Goal: Complete application form: Complete application form

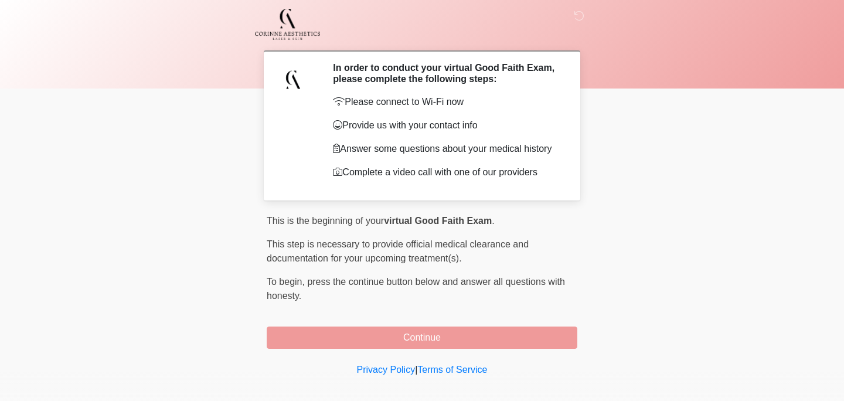
scroll to position [29, 0]
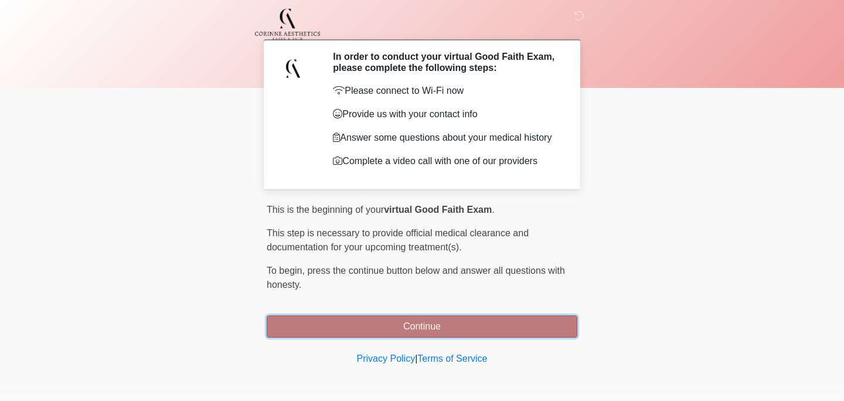
click at [423, 318] on button "Continue" at bounding box center [422, 326] width 310 height 22
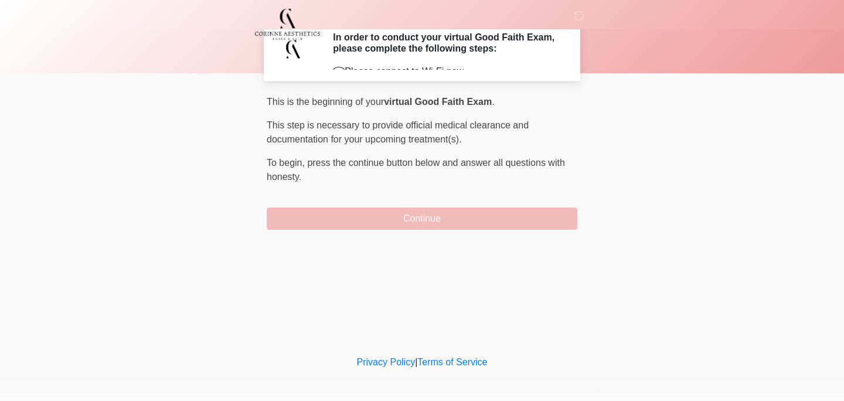
scroll to position [0, 0]
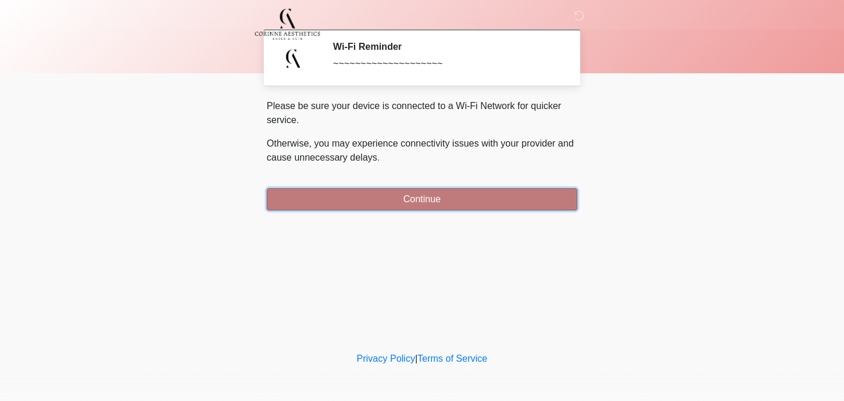
click at [400, 205] on button "Continue" at bounding box center [422, 199] width 310 height 22
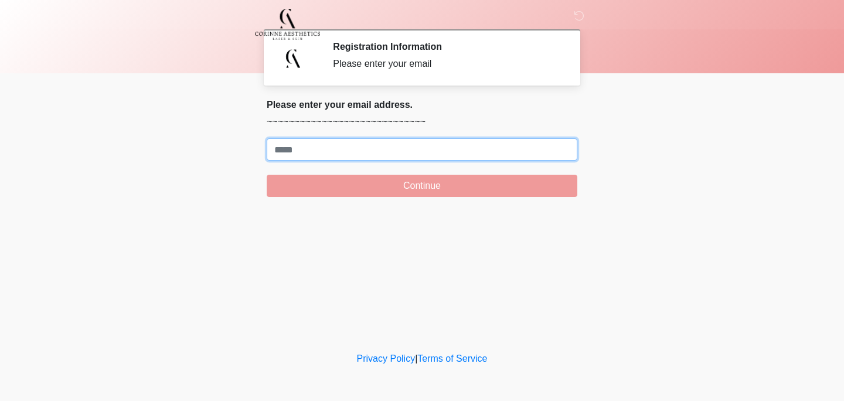
click at [386, 159] on input "Where should we email your treatment plan?" at bounding box center [422, 149] width 310 height 22
type input "**********"
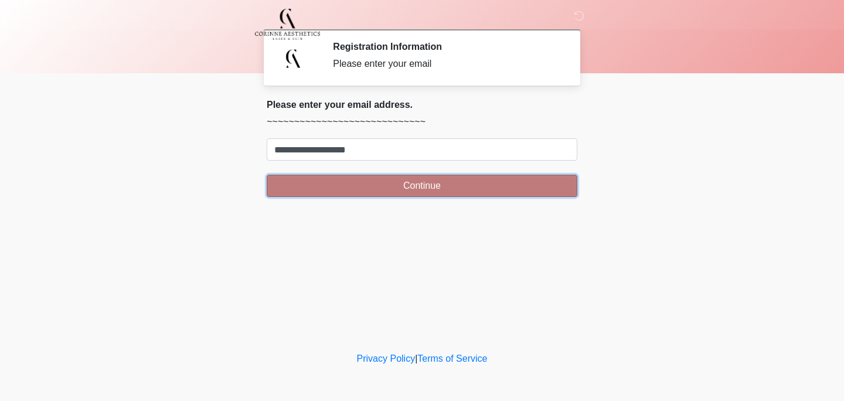
click at [383, 181] on button "Continue" at bounding box center [422, 186] width 310 height 22
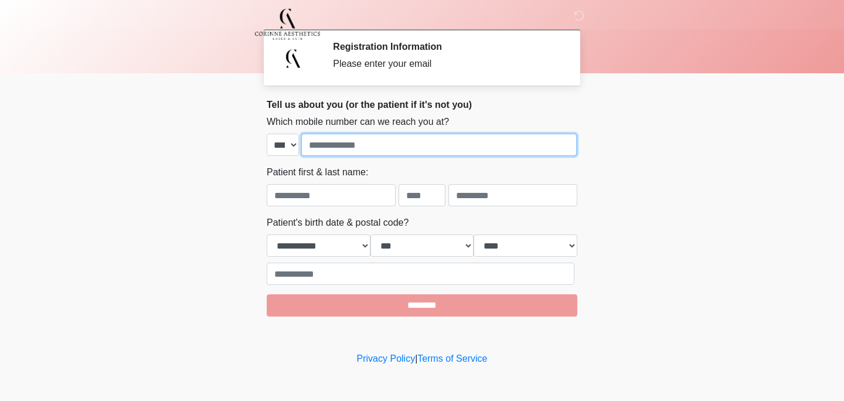
click at [378, 155] on input "tel" at bounding box center [438, 145] width 275 height 22
type input "**********"
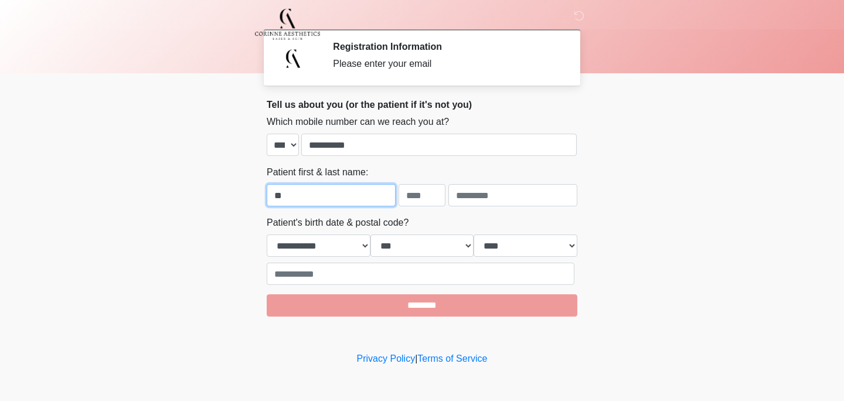
type input "*"
type input "*********"
type input "*"
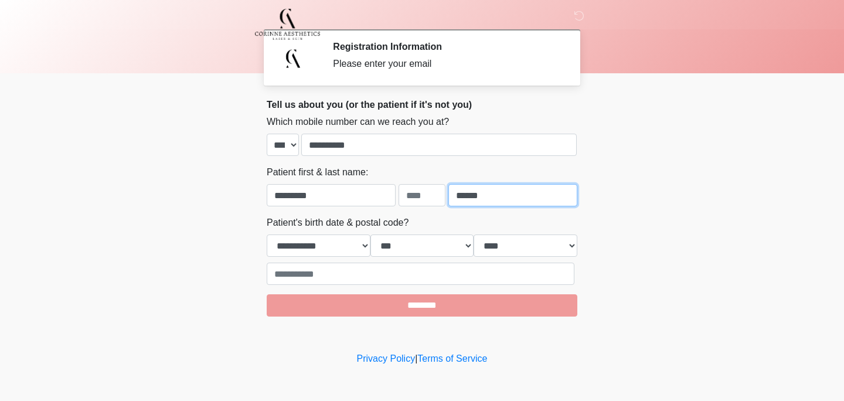
type input "******"
select select "**"
select select "*"
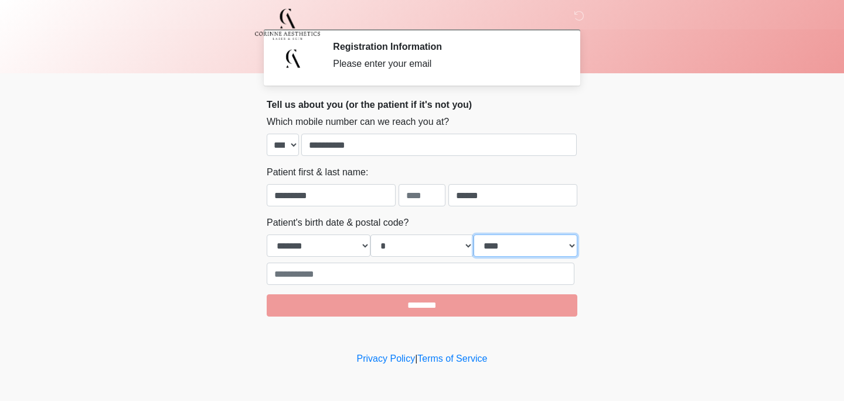
select select "****"
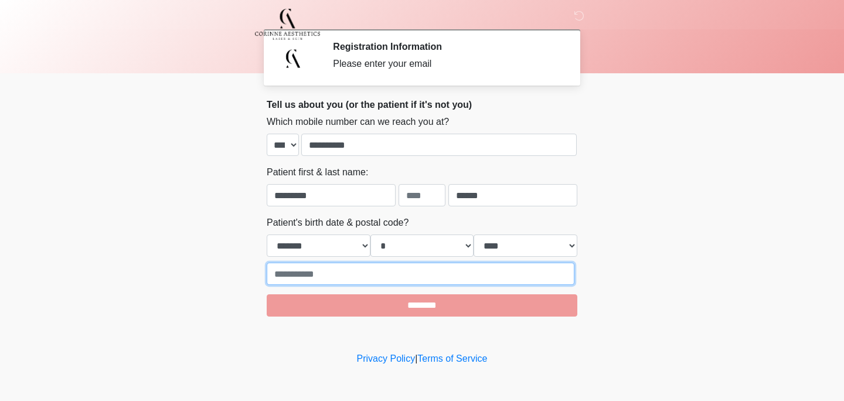
click at [391, 269] on input "text" at bounding box center [421, 273] width 308 height 22
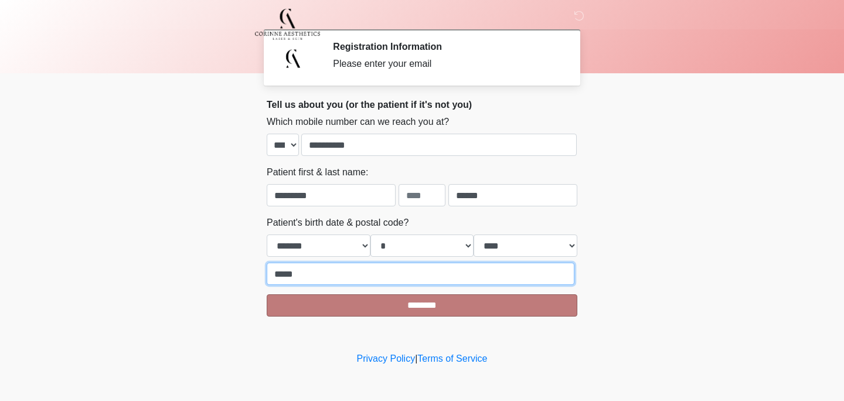
type input "*****"
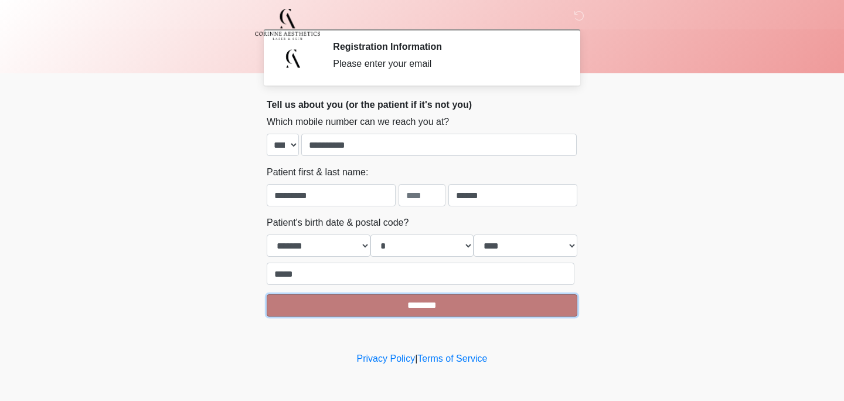
click at [508, 299] on input "********" at bounding box center [422, 305] width 310 height 22
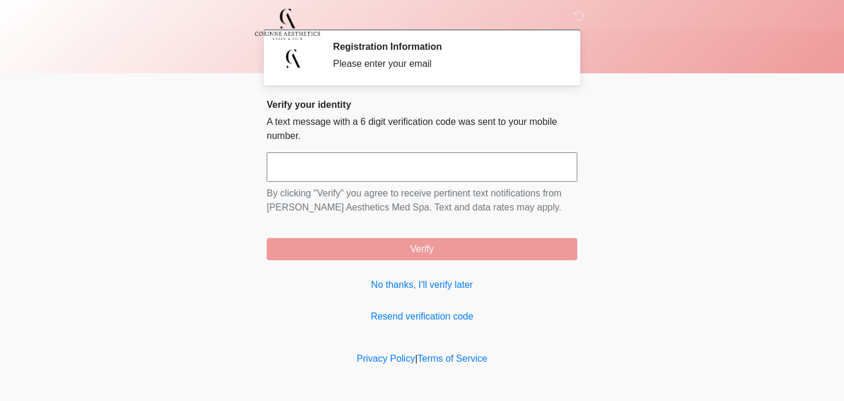
click at [448, 152] on input "text" at bounding box center [422, 166] width 310 height 29
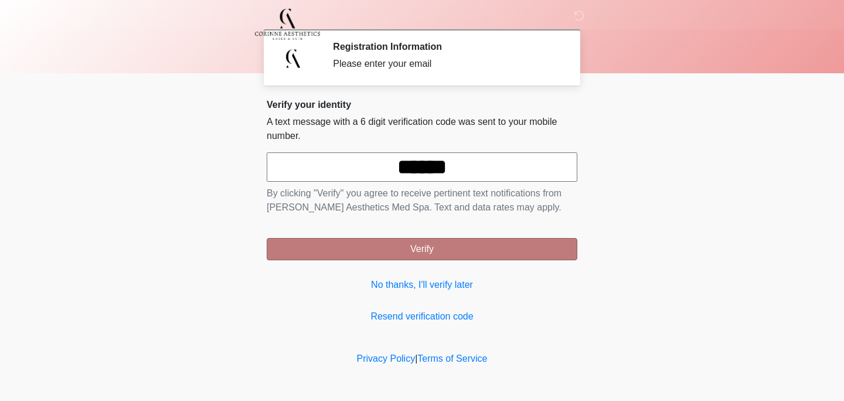
type input "******"
click at [531, 249] on button "Verify" at bounding box center [422, 249] width 310 height 22
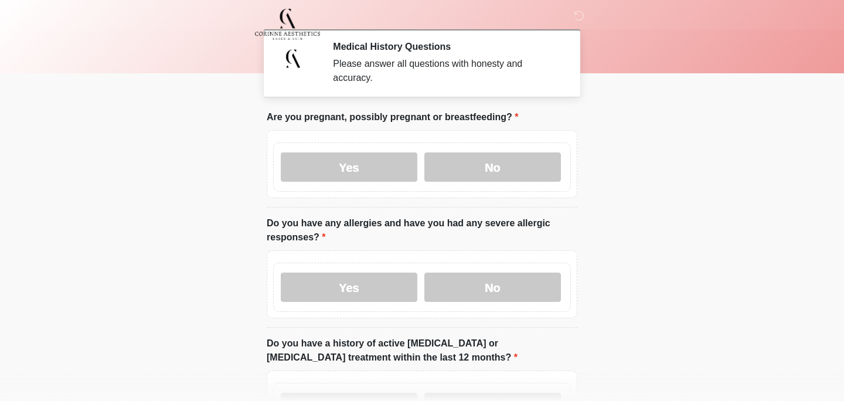
drag, startPoint x: 514, startPoint y: 183, endPoint x: 511, endPoint y: 192, distance: 8.5
click at [514, 184] on div "Yes No" at bounding box center [422, 166] width 298 height 49
click at [507, 172] on label "No" at bounding box center [492, 166] width 136 height 29
click at [504, 287] on label "No" at bounding box center [492, 286] width 136 height 29
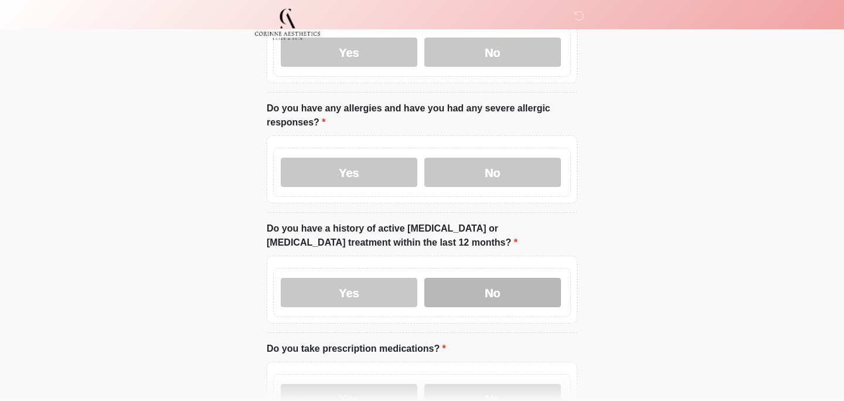
click at [496, 293] on label "No" at bounding box center [492, 292] width 136 height 29
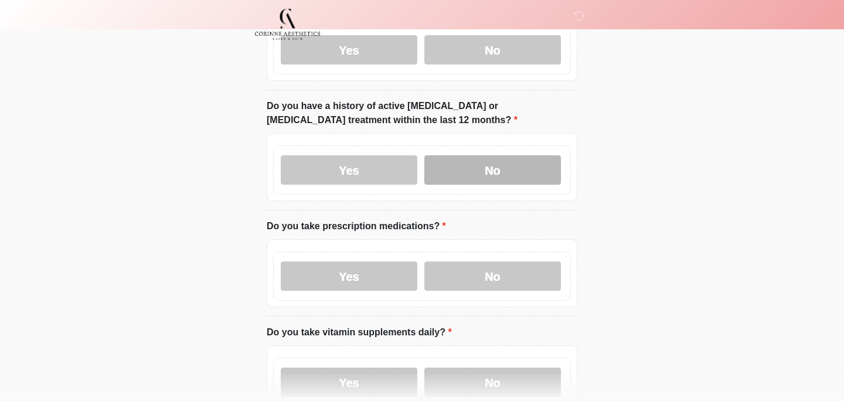
scroll to position [237, 0]
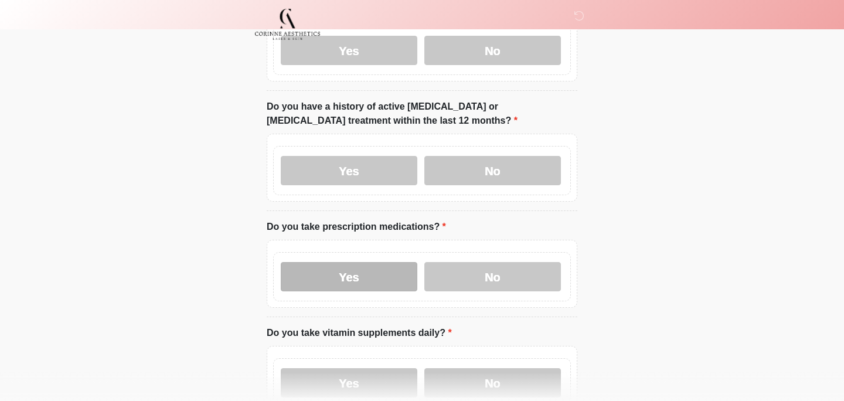
click at [393, 280] on label "Yes" at bounding box center [349, 276] width 136 height 29
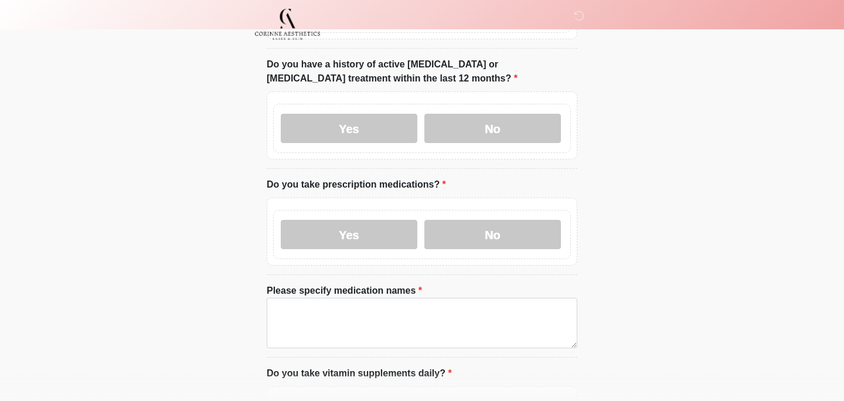
scroll to position [290, 0]
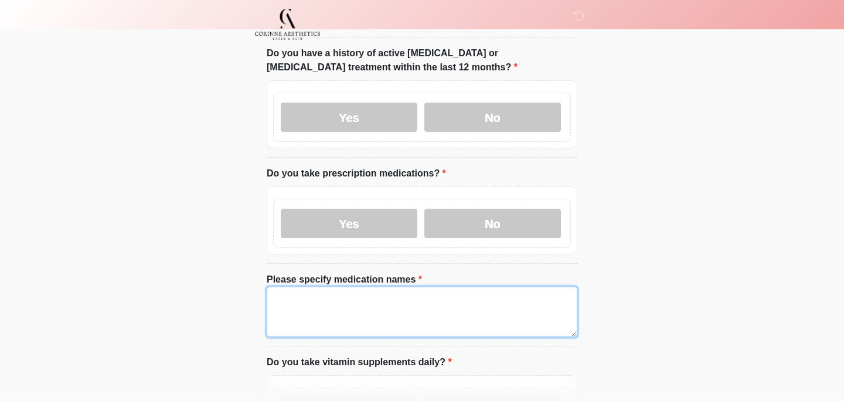
click at [390, 313] on textarea "Please specify medication names" at bounding box center [422, 311] width 310 height 50
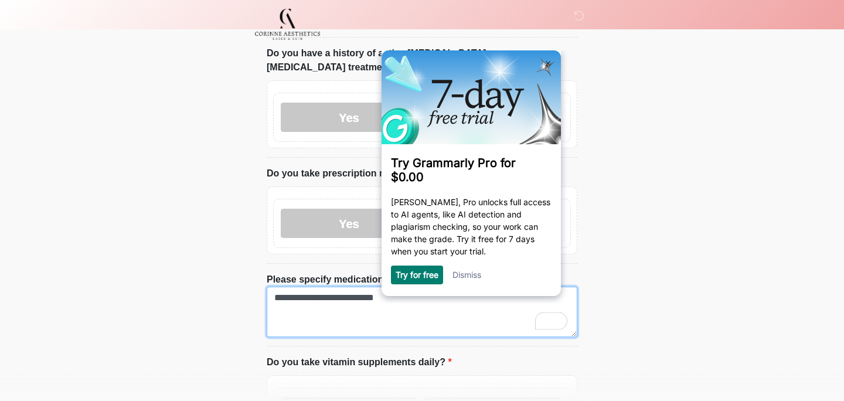
type textarea "**********"
click at [474, 276] on link "Dismiss" at bounding box center [466, 274] width 29 height 10
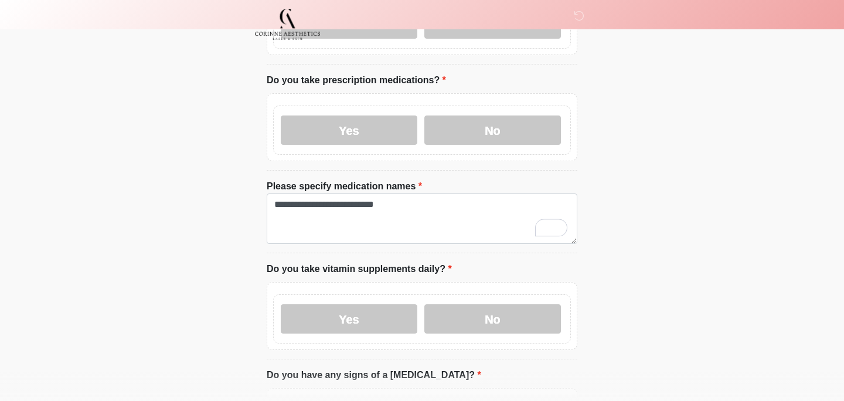
scroll to position [427, 0]
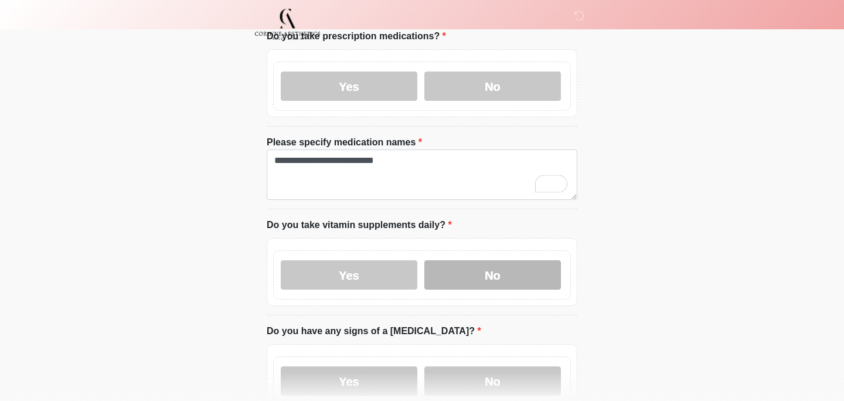
click at [466, 276] on label "No" at bounding box center [492, 274] width 136 height 29
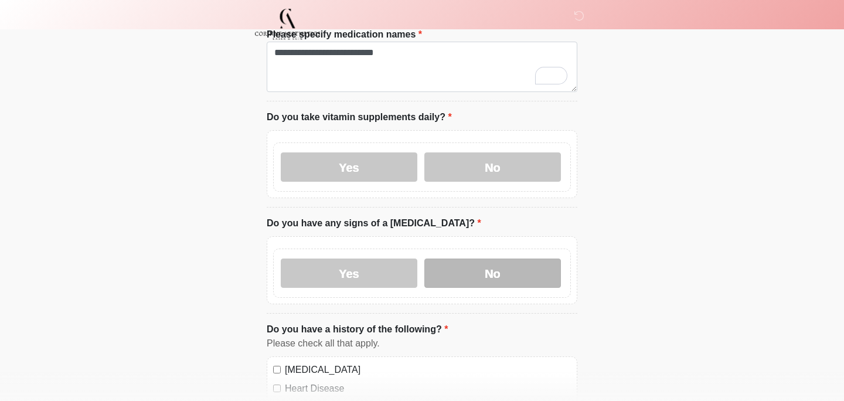
click at [465, 281] on label "No" at bounding box center [492, 272] width 136 height 29
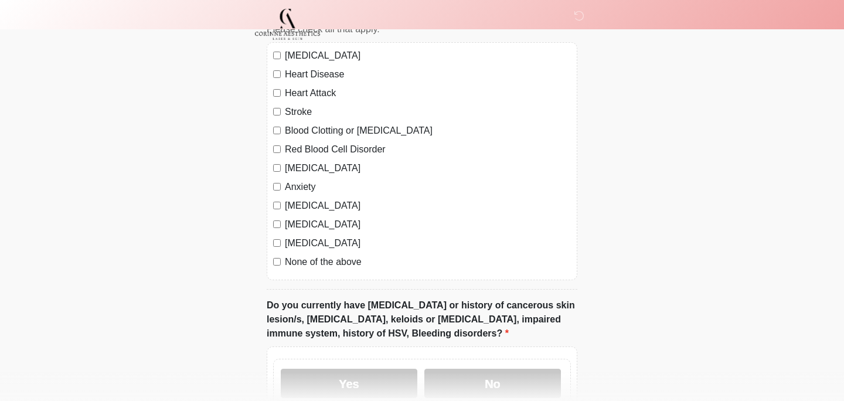
scroll to position [861, 0]
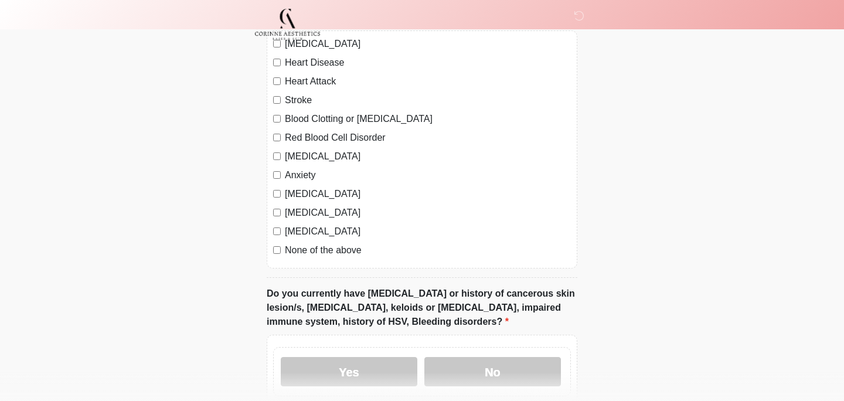
click at [325, 196] on label "Autoimmune Disorder" at bounding box center [428, 194] width 286 height 14
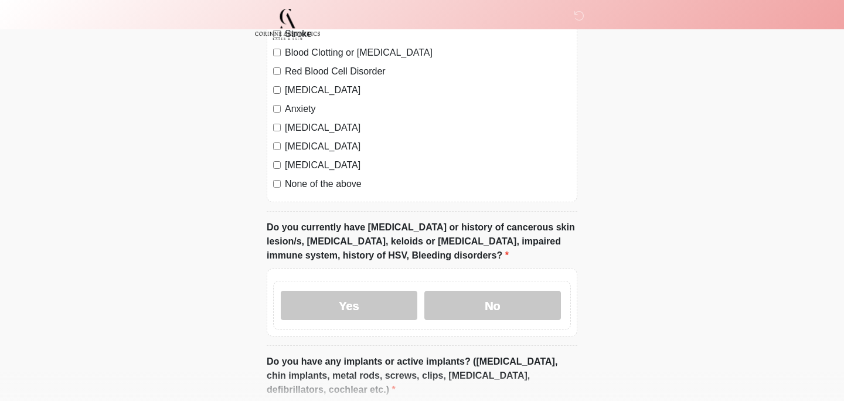
scroll to position [928, 0]
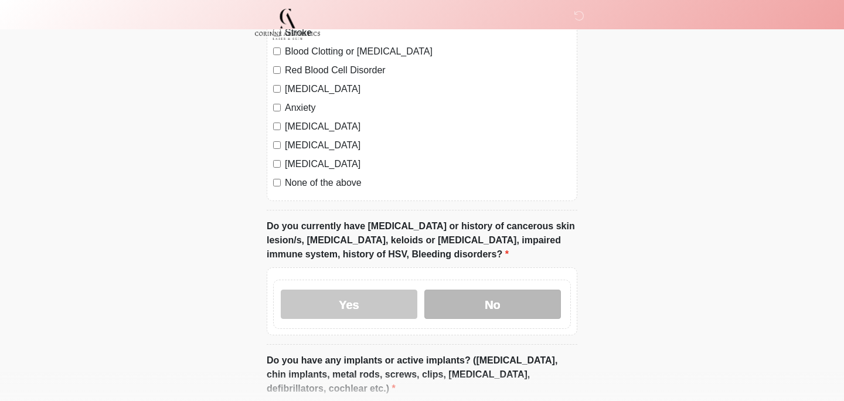
click at [473, 307] on label "No" at bounding box center [492, 303] width 136 height 29
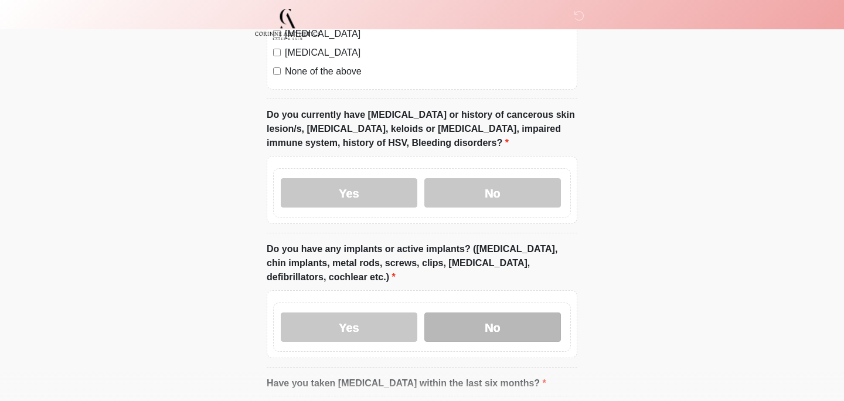
click at [477, 328] on label "No" at bounding box center [492, 326] width 136 height 29
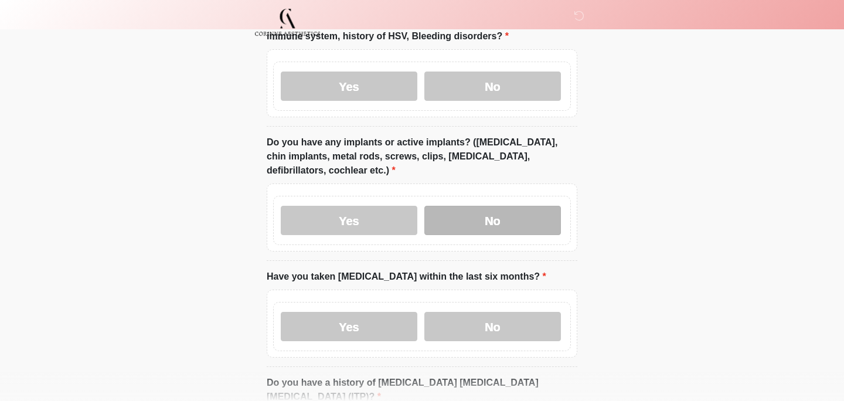
click at [477, 328] on label "No" at bounding box center [492, 326] width 136 height 29
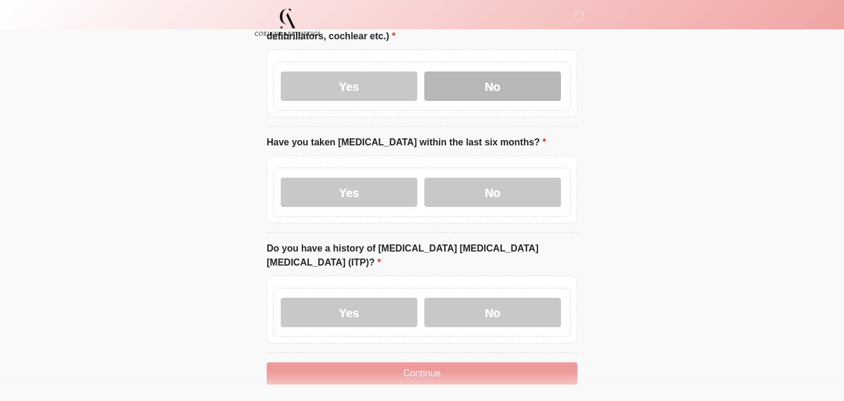
scroll to position [1286, 0]
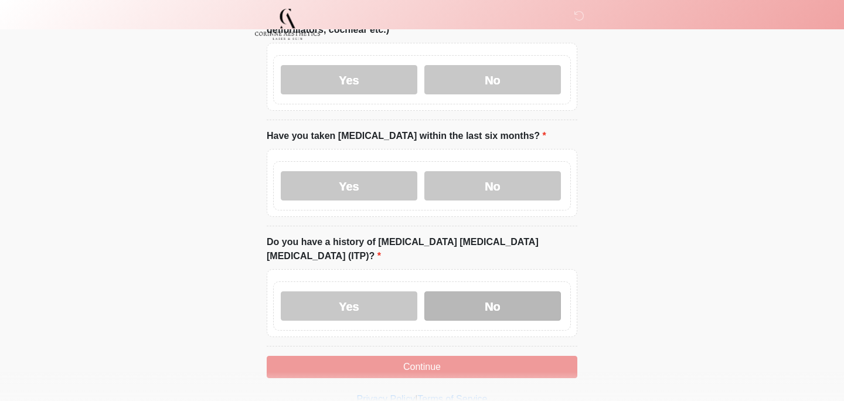
click at [471, 291] on label "No" at bounding box center [492, 305] width 136 height 29
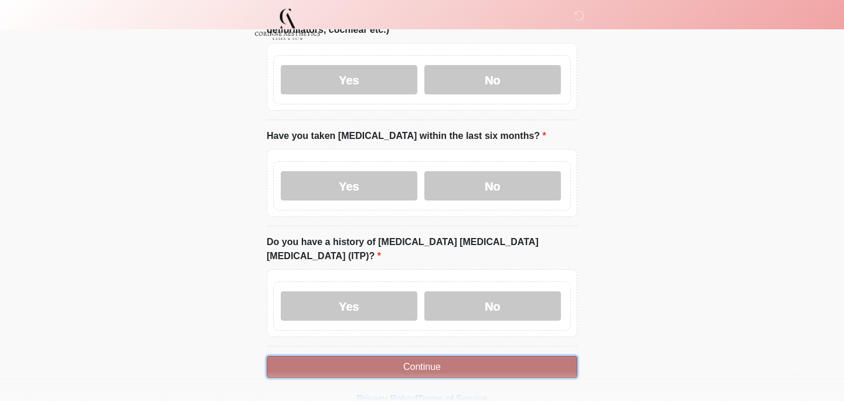
click at [471, 356] on button "Continue" at bounding box center [422, 367] width 310 height 22
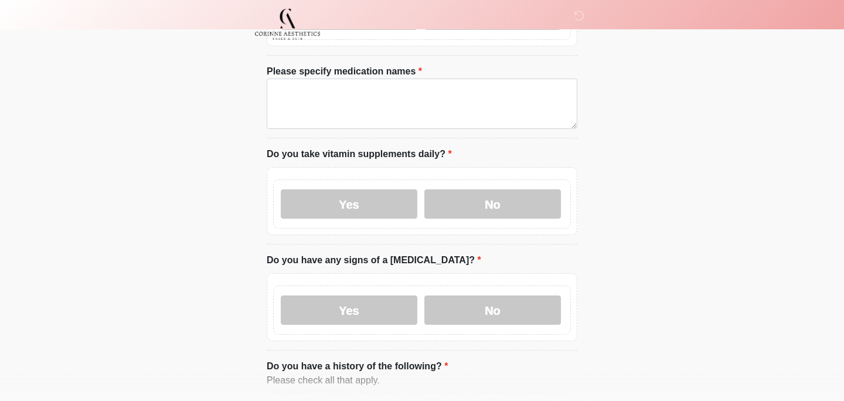
scroll to position [0, 0]
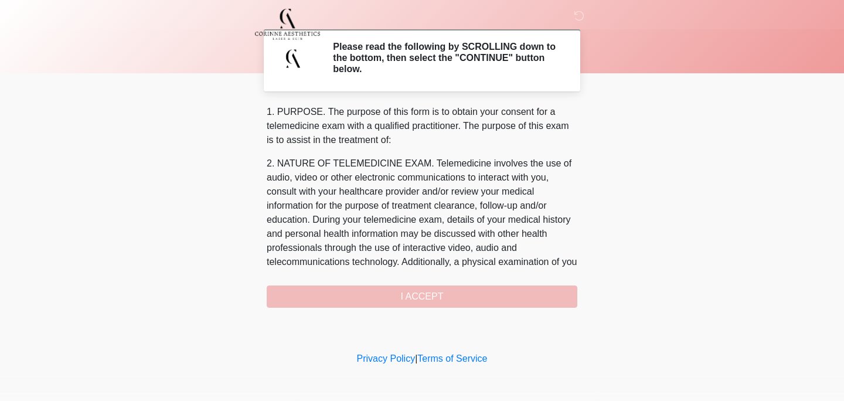
click at [409, 296] on div "1. PURPOSE. The purpose of this form is to obtain your consent for a telemedici…" at bounding box center [422, 206] width 310 height 203
click at [411, 291] on div "1. PURPOSE. The purpose of this form is to obtain your consent for a telemedici…" at bounding box center [422, 206] width 310 height 203
click at [377, 83] on section "Please read the following by SCROLLING down to the bottom, then select the "CON…" at bounding box center [422, 60] width 316 height 62
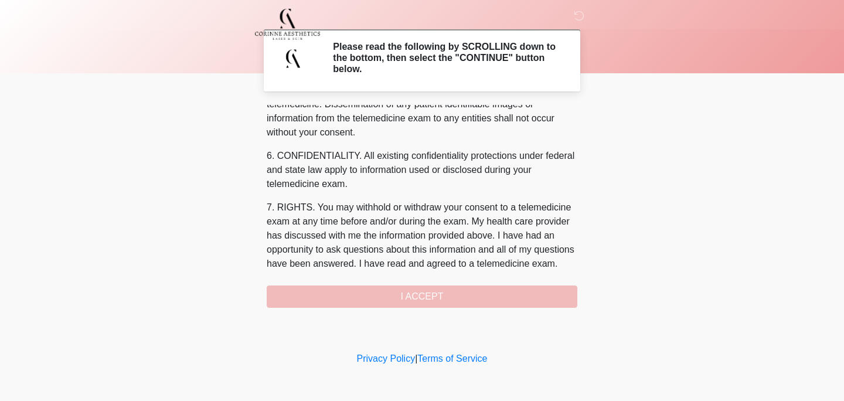
scroll to position [527, 0]
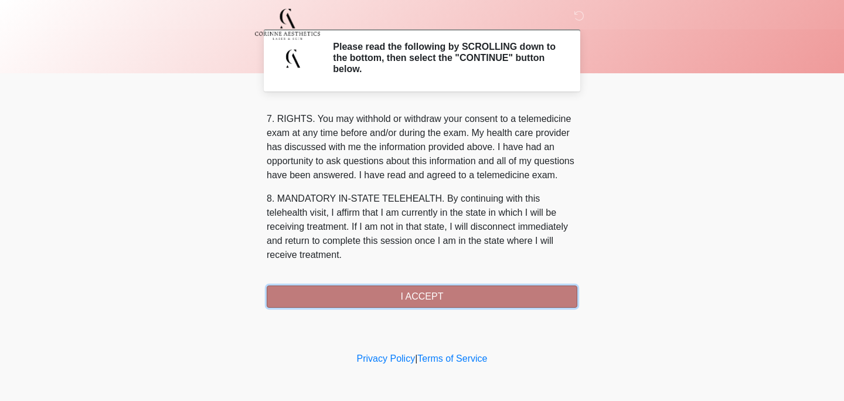
click at [438, 296] on button "I ACCEPT" at bounding box center [422, 296] width 310 height 22
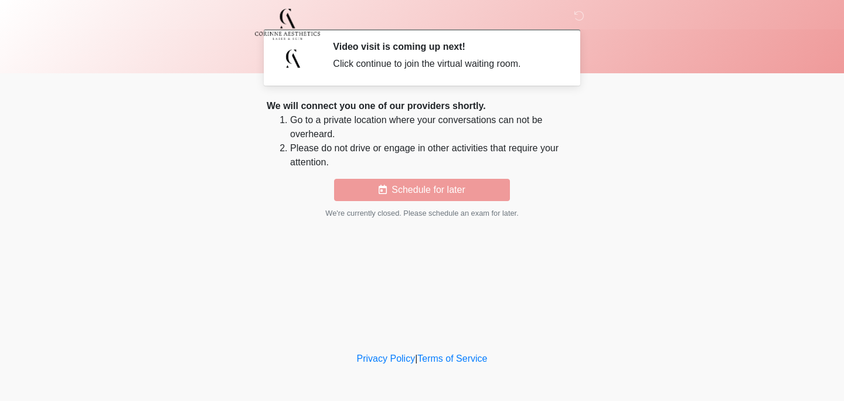
click at [433, 117] on li "Go to a private location where your conversations can not be overheard." at bounding box center [433, 127] width 287 height 28
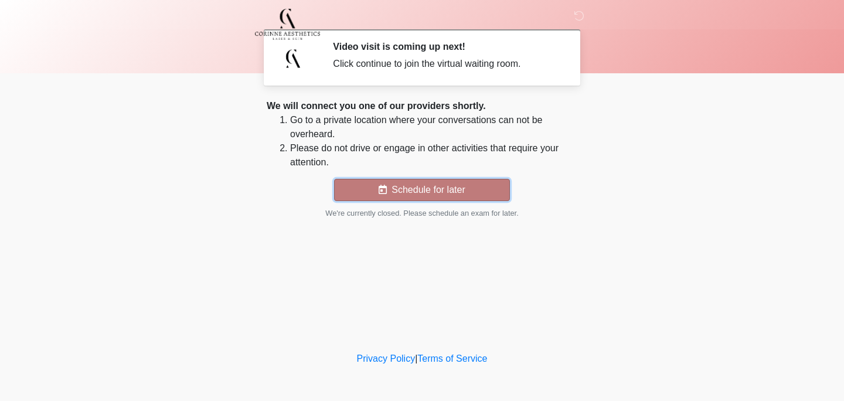
click at [442, 197] on button "Schedule for later" at bounding box center [422, 190] width 176 height 22
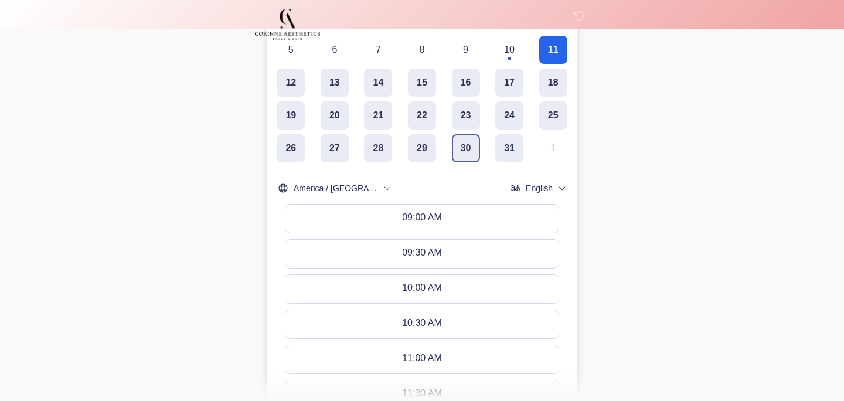
scroll to position [303, 0]
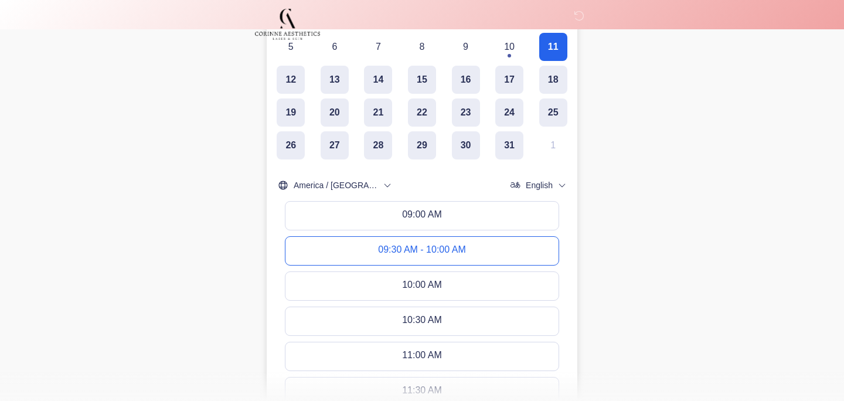
click at [459, 240] on button "09:30 AM - 10:00 AM" at bounding box center [421, 251] width 273 height 28
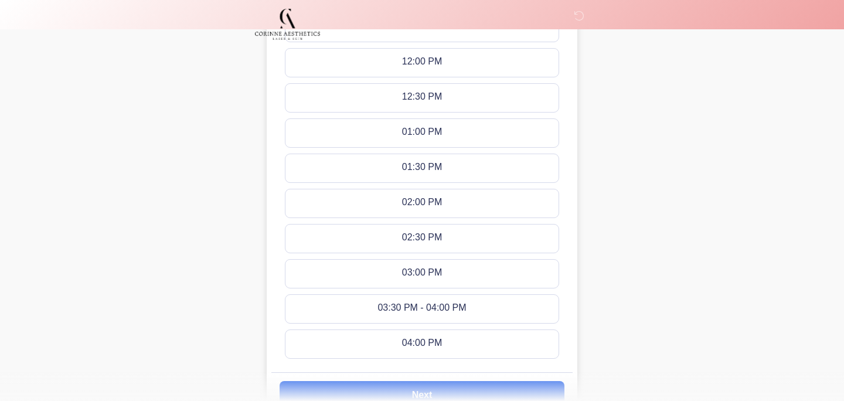
scroll to position [776, 0]
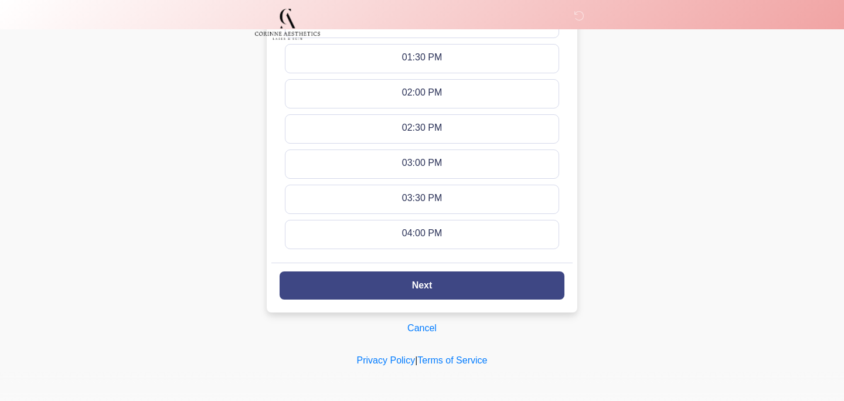
click at [465, 275] on button "Next" at bounding box center [421, 285] width 285 height 28
